Goal: Information Seeking & Learning: Compare options

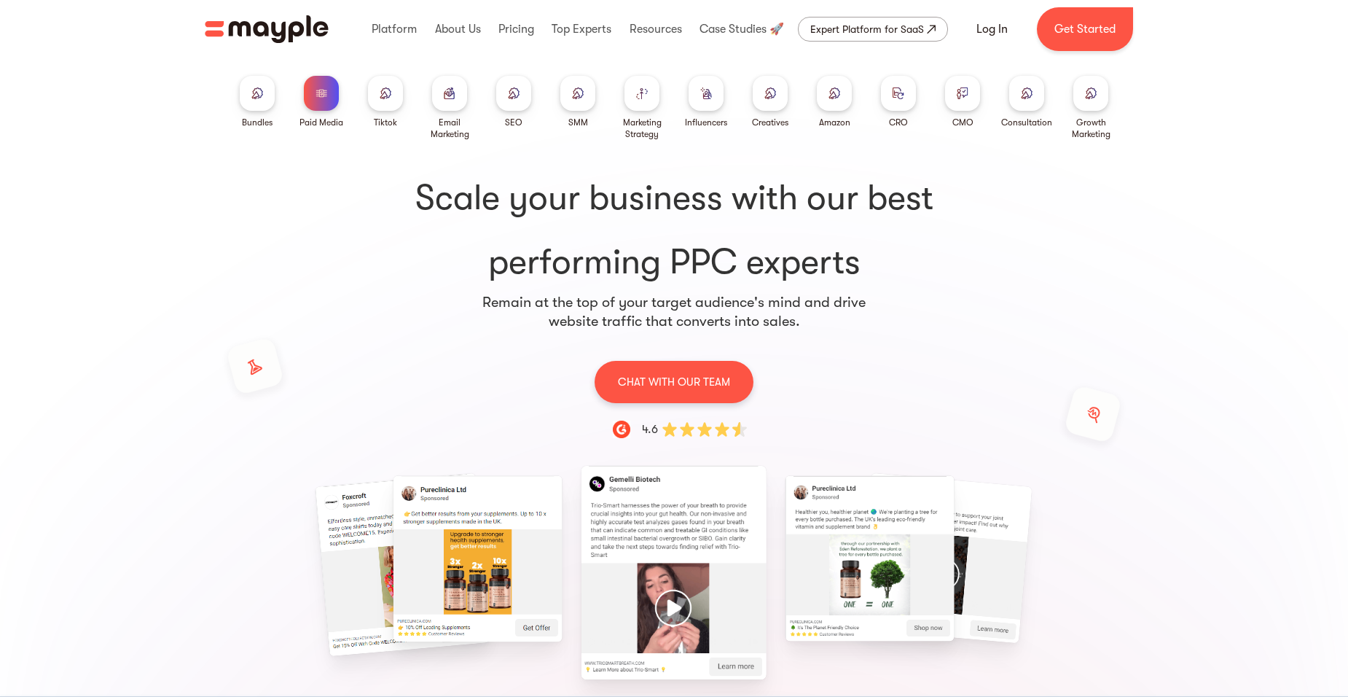
click at [386, 98] on img at bounding box center [386, 92] width 12 height 11
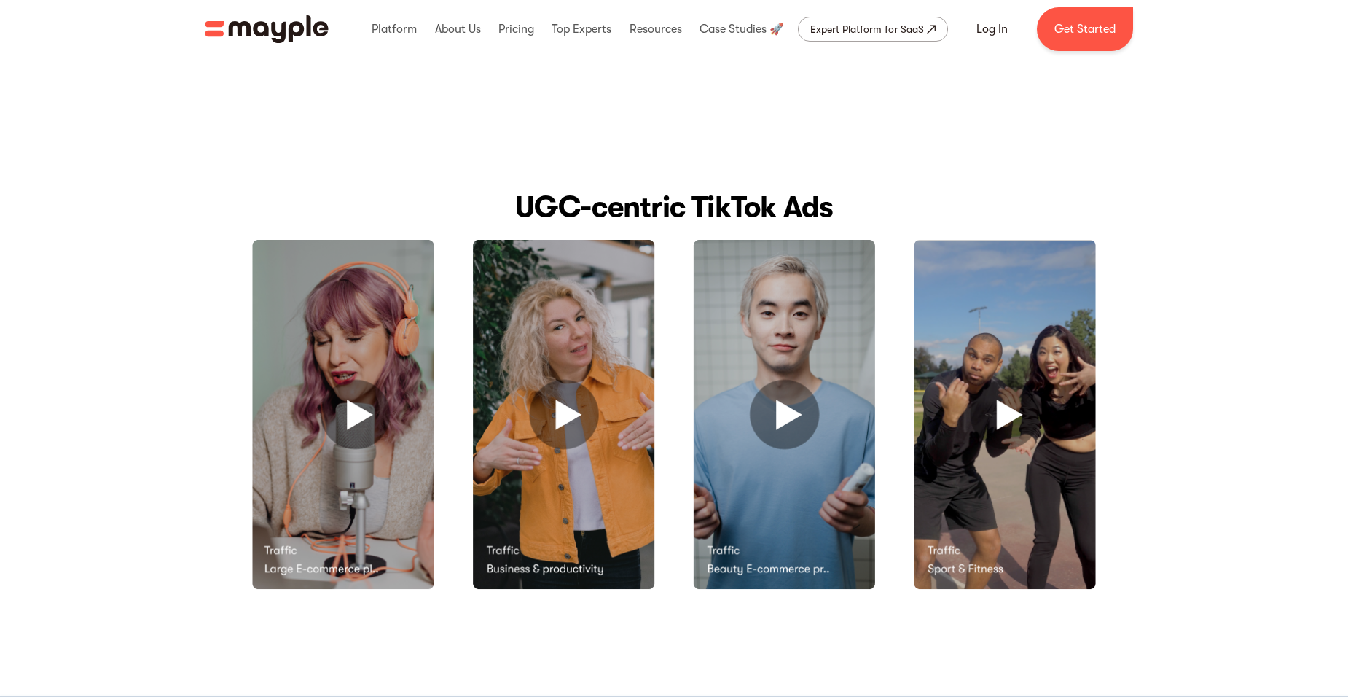
scroll to position [437, 0]
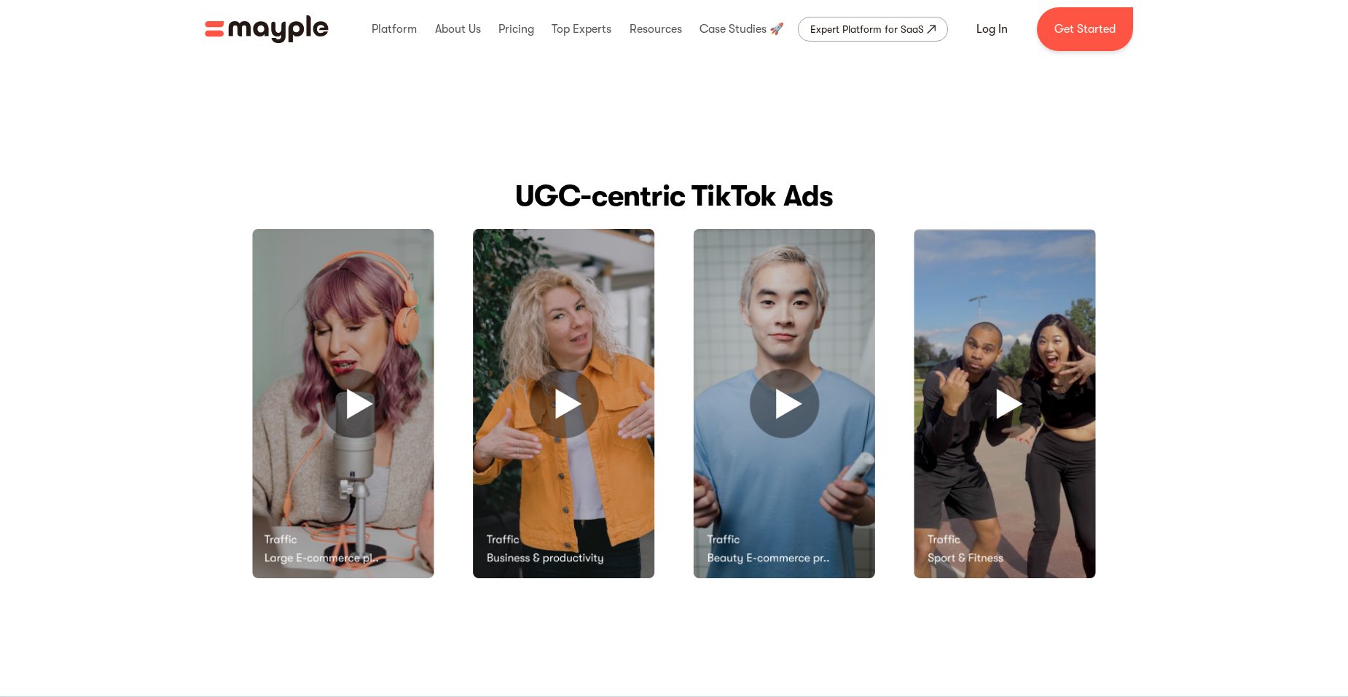
click at [349, 396] on img at bounding box center [343, 403] width 182 height 351
click at [568, 404] on img at bounding box center [564, 403] width 182 height 351
click at [780, 419] on img at bounding box center [784, 403] width 182 height 351
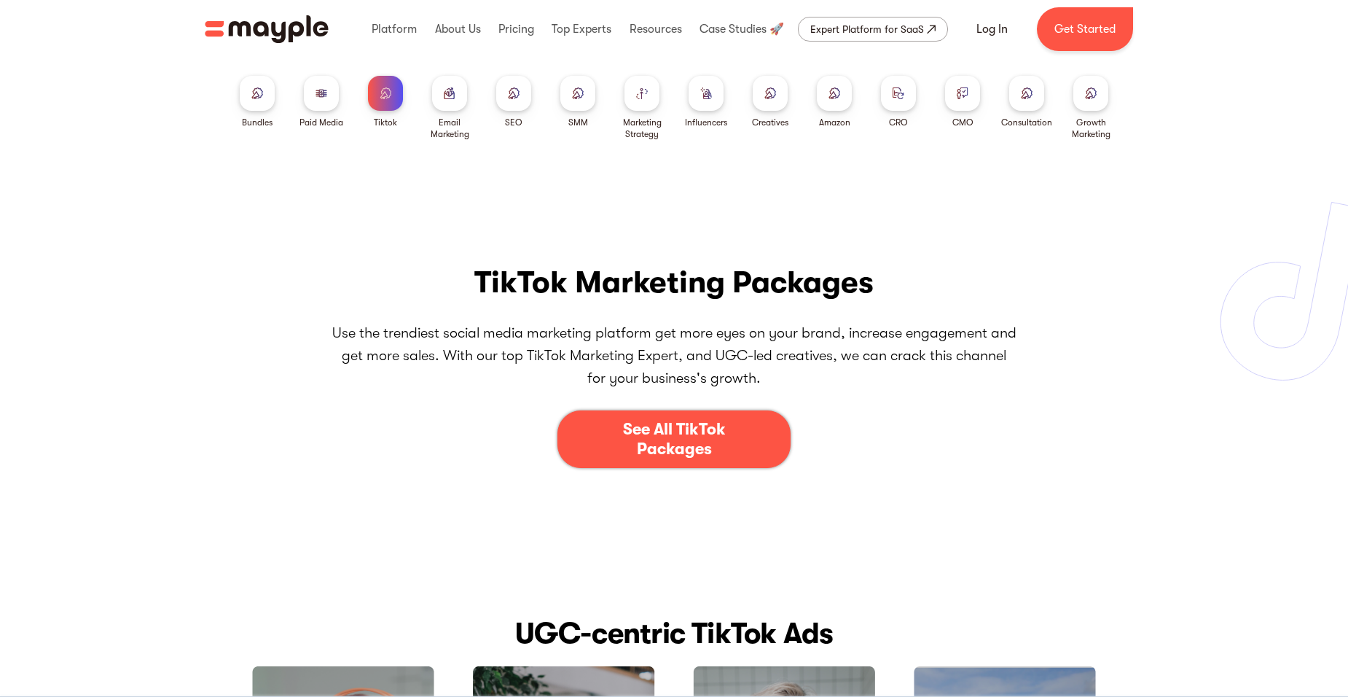
click at [583, 100] on div at bounding box center [577, 93] width 35 height 35
